Goal: Transaction & Acquisition: Subscribe to service/newsletter

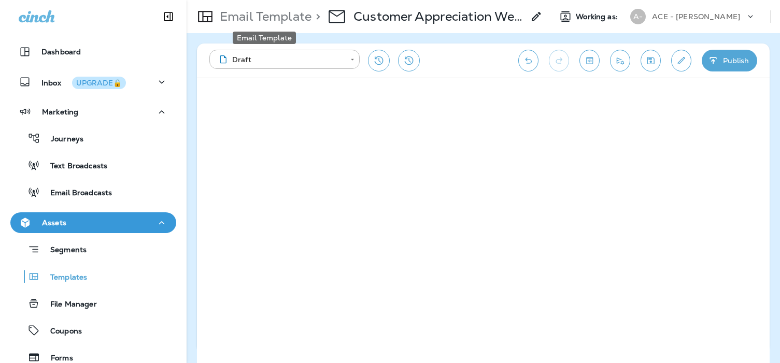
click at [218, 18] on p "Email Template" at bounding box center [263, 17] width 96 height 16
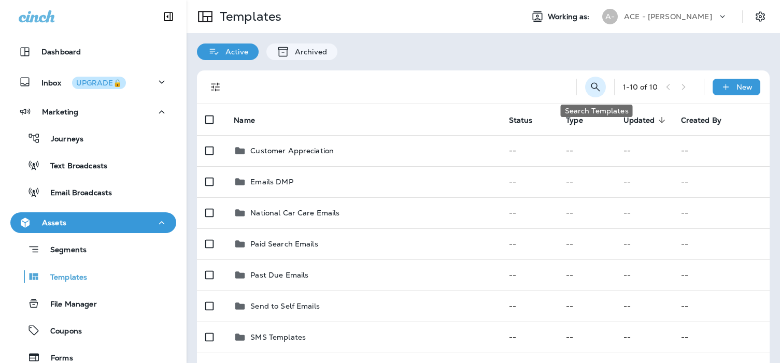
click at [596, 85] on icon "Search Templates" at bounding box center [595, 87] width 12 height 12
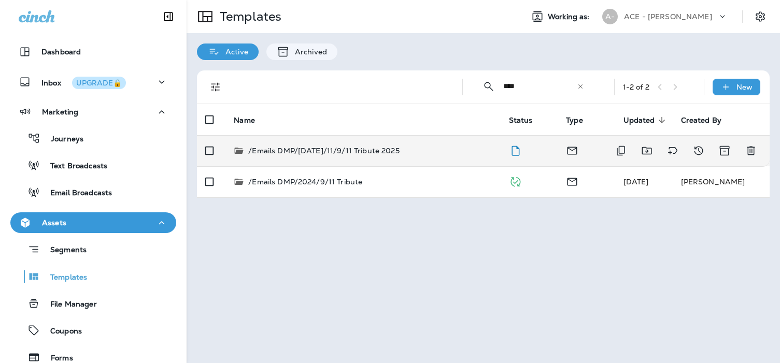
type input "****"
click at [393, 149] on p "/Emails DMP/[DATE]/11/9/11 Tribute 2025" at bounding box center [323, 151] width 151 height 10
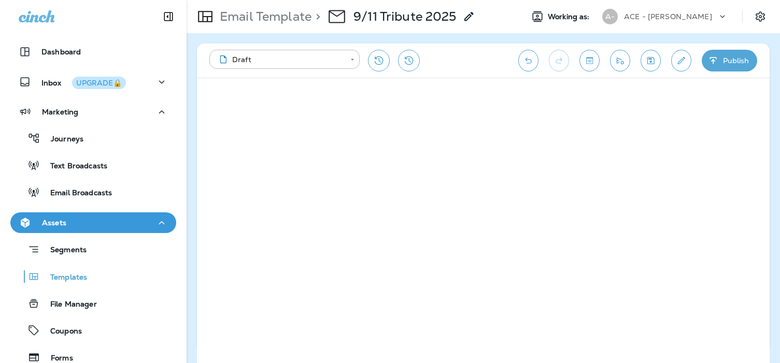
click at [711, 55] on icon "button" at bounding box center [713, 60] width 11 height 10
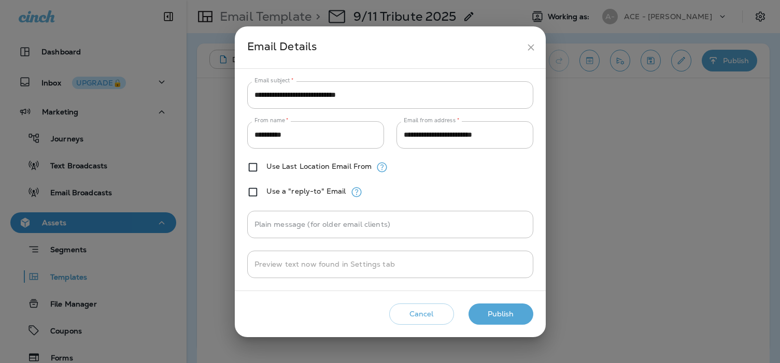
click at [499, 314] on button "Publish" at bounding box center [500, 314] width 65 height 21
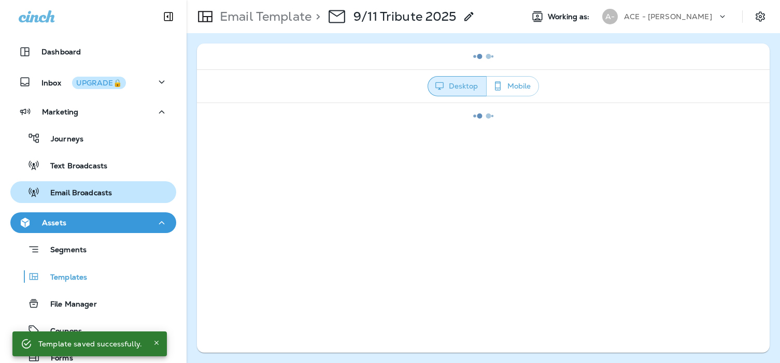
click at [82, 196] on p "Email Broadcasts" at bounding box center [76, 194] width 72 height 10
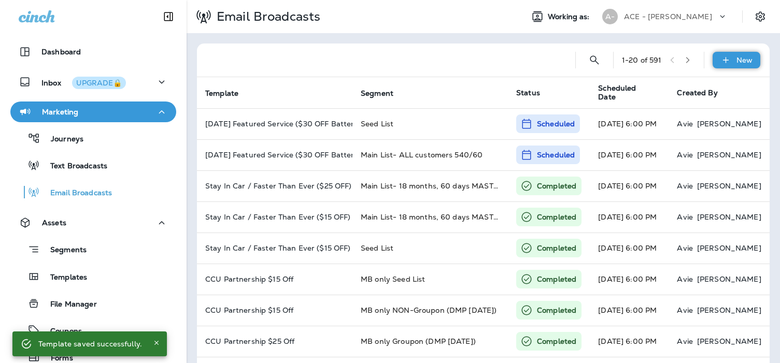
click at [726, 60] on icon at bounding box center [725, 60] width 6 height 6
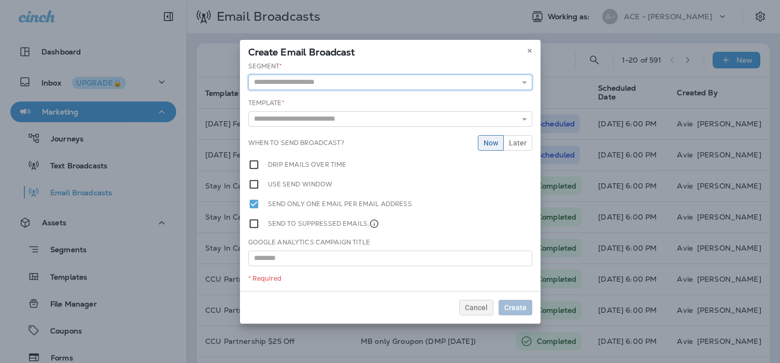
click at [328, 83] on input "text" at bounding box center [390, 83] width 284 height 16
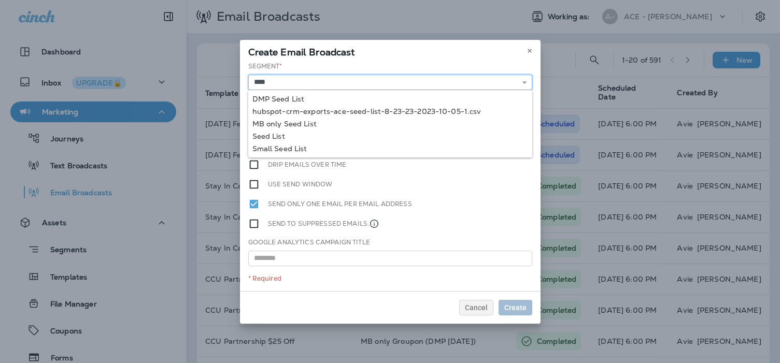
type input "*********"
click at [275, 136] on div "Segment * ********* DMP Seed List hubspot-crm-exports-ace-seed-list-8-23-23-202…" at bounding box center [390, 176] width 300 height 229
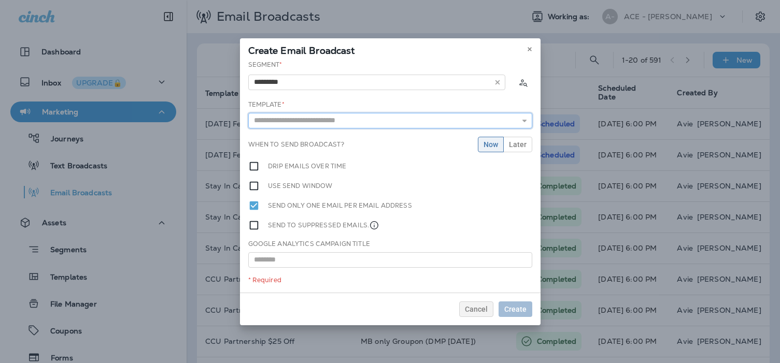
click at [280, 124] on input "text" at bounding box center [390, 121] width 284 height 16
type input "**********"
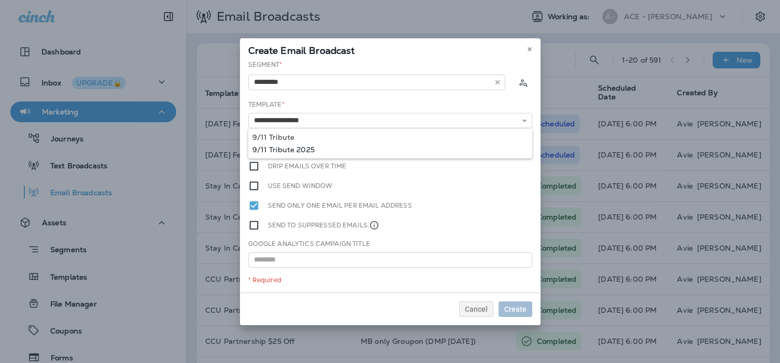
click at [277, 149] on div "**********" at bounding box center [390, 176] width 300 height 233
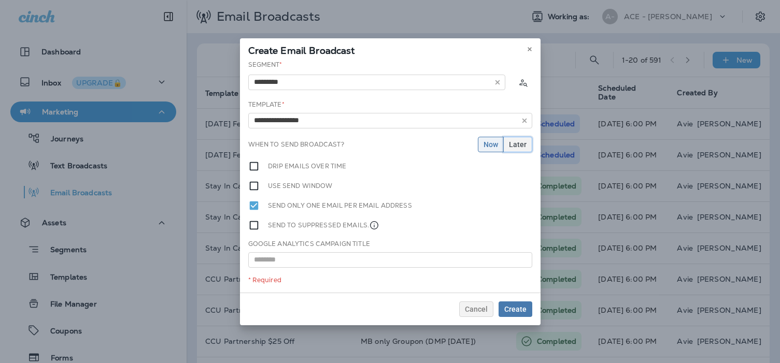
click at [523, 141] on span "Later" at bounding box center [518, 144] width 18 height 7
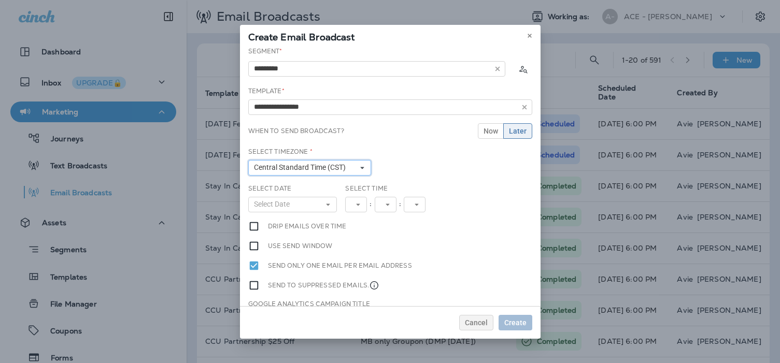
click at [322, 160] on button "Central Standard Time (CST)" at bounding box center [309, 168] width 123 height 16
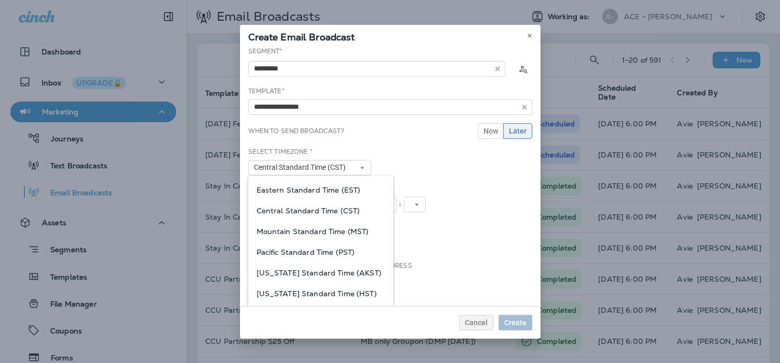
scroll to position [57, 0]
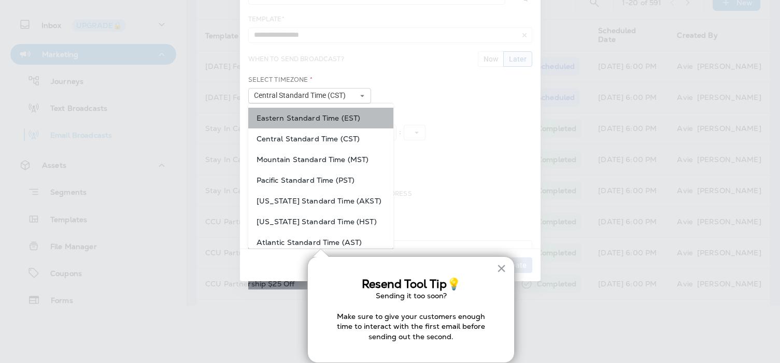
click at [341, 120] on span "Eastern Standard Time (EST)" at bounding box center [320, 118] width 128 height 8
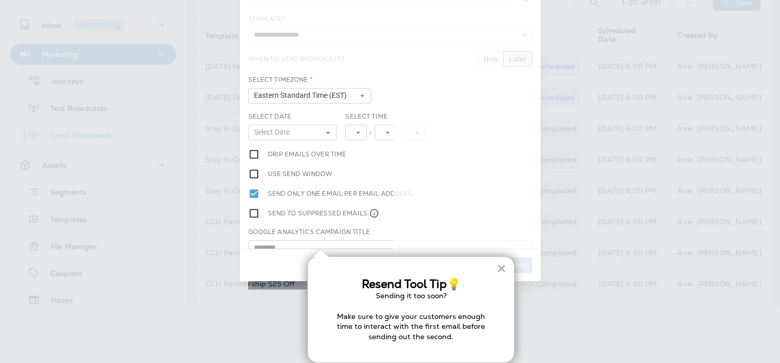
scroll to position [0, 0]
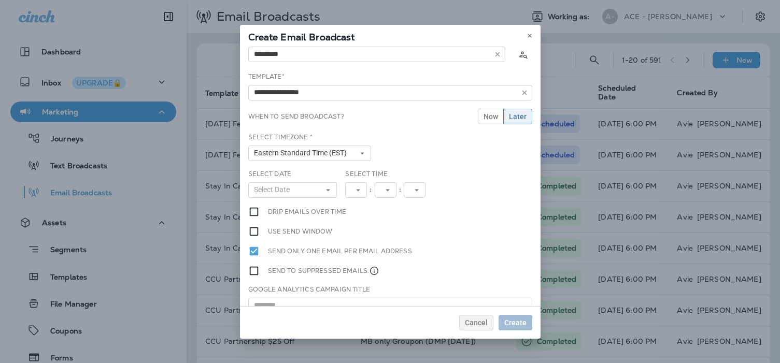
click at [314, 135] on div "Select Timezone * Eastern Standard Time (EST) Eastern Standard Time (EST) Centr…" at bounding box center [309, 147] width 123 height 28
click at [328, 188] on icon at bounding box center [328, 190] width 6 height 6
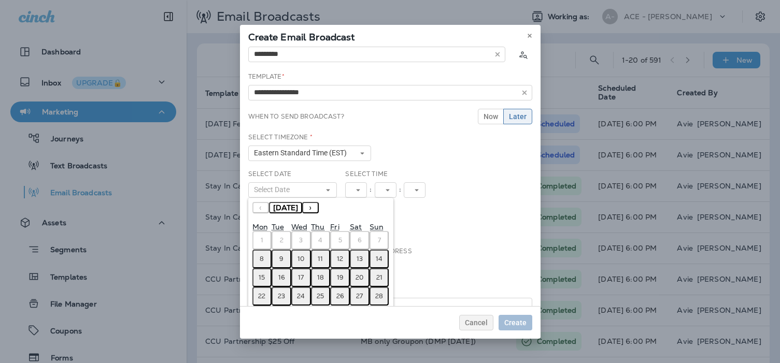
click at [320, 257] on abbr "11" at bounding box center [320, 259] width 5 height 8
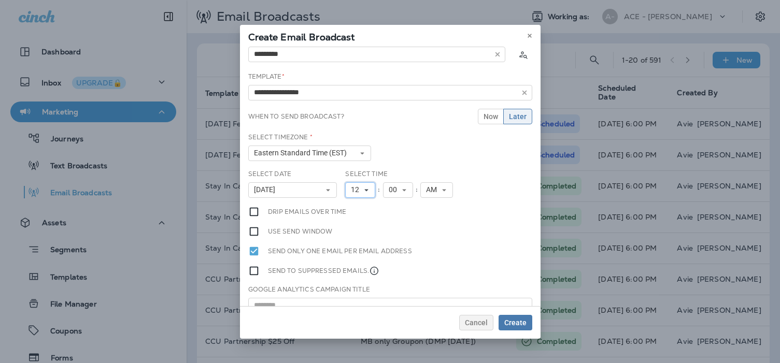
click at [364, 190] on icon at bounding box center [366, 190] width 6 height 6
click at [352, 281] on link "7" at bounding box center [360, 281] width 30 height 12
click at [428, 194] on span "AM" at bounding box center [429, 189] width 15 height 9
click at [429, 223] on link "PM" at bounding box center [432, 219] width 33 height 12
click at [532, 36] on button at bounding box center [529, 35] width 11 height 11
